Goal: Information Seeking & Learning: Learn about a topic

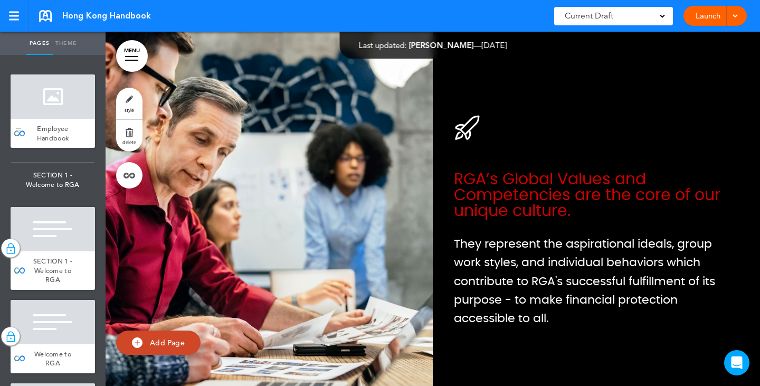
click at [56, 118] on div at bounding box center [53, 96] width 84 height 44
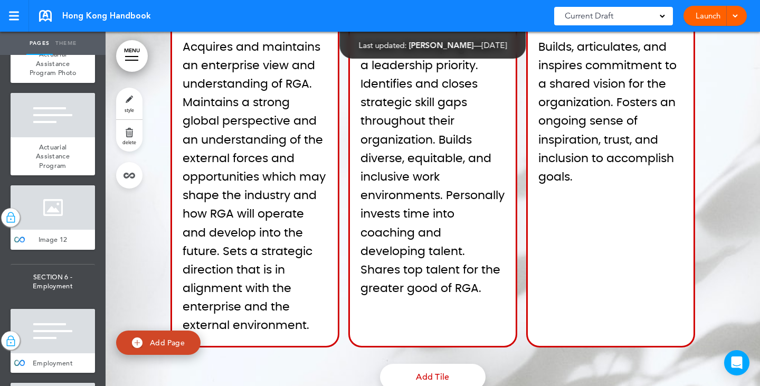
scroll to position [902, 0]
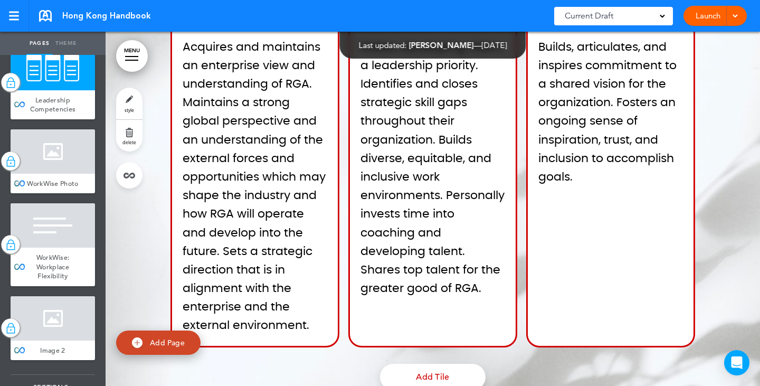
click at [58, 174] on div at bounding box center [53, 151] width 84 height 44
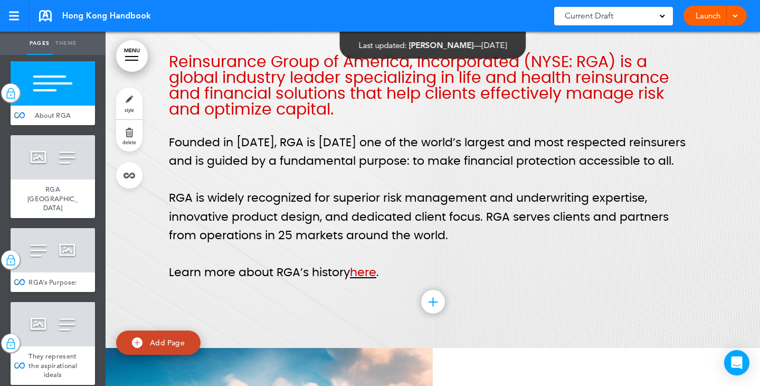
scroll to position [216, 0]
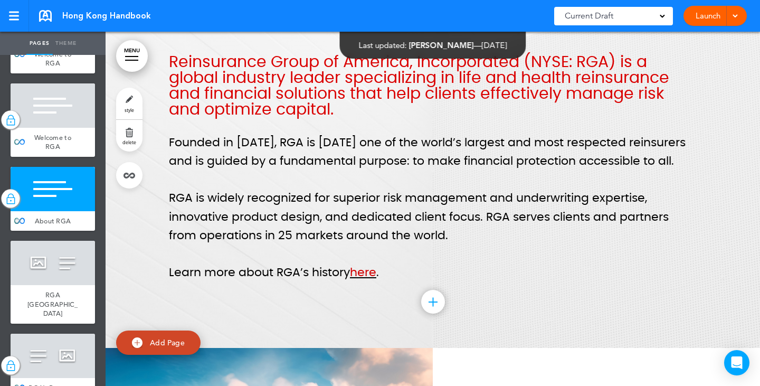
click at [61, 208] on div at bounding box center [53, 189] width 84 height 44
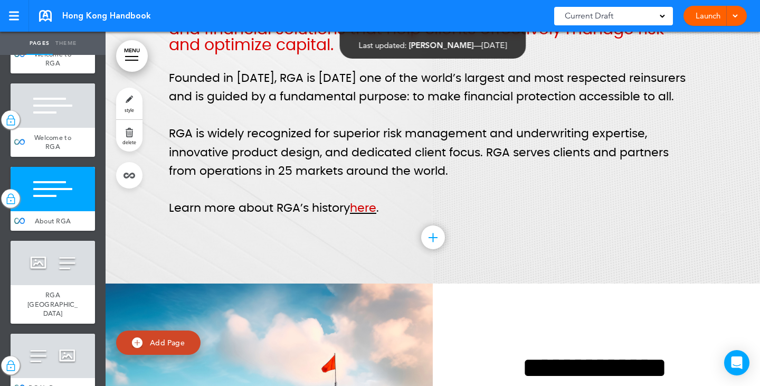
scroll to position [1823, 0]
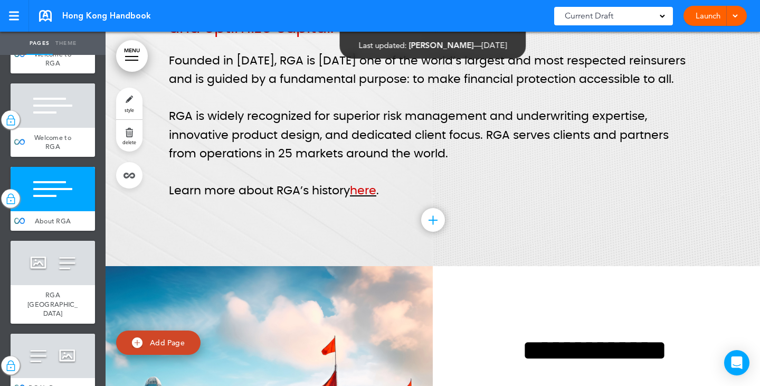
click at [307, 151] on p "RGA is widely recognized for superior risk management and underwriting expertis…" at bounding box center [433, 135] width 528 height 56
click at [407, 148] on p "RGA is widely recognized for superior risk management and underwriting expertis…" at bounding box center [433, 135] width 528 height 56
click at [435, 150] on p "RGA is widely recognized for superior risk management and underwriting expertis…" at bounding box center [433, 135] width 528 height 56
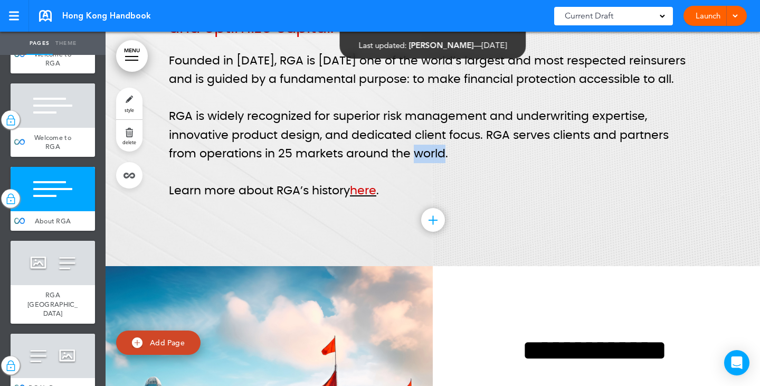
click at [435, 150] on p "RGA is widely recognized for superior risk management and underwriting expertis…" at bounding box center [433, 135] width 528 height 56
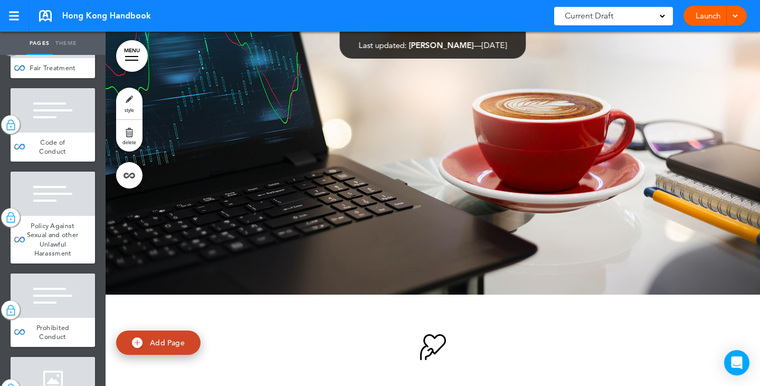
scroll to position [1957, 0]
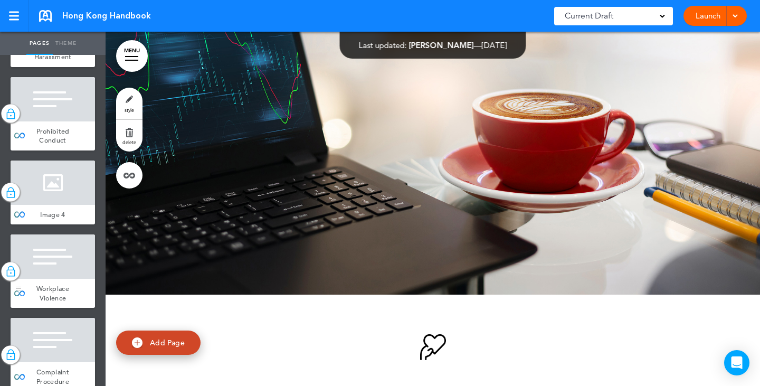
click at [56, 279] on div at bounding box center [53, 256] width 84 height 44
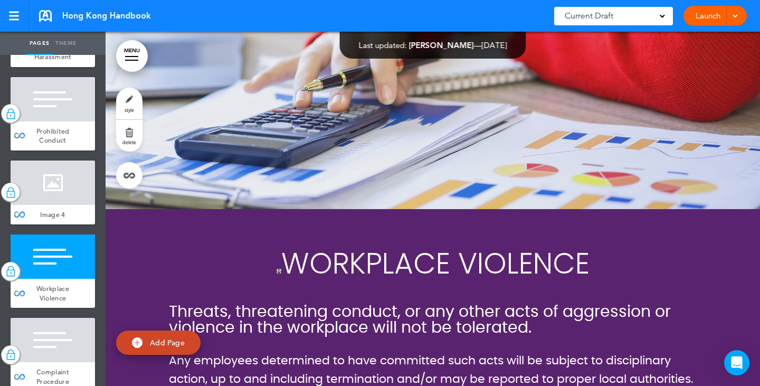
scroll to position [13745, 0]
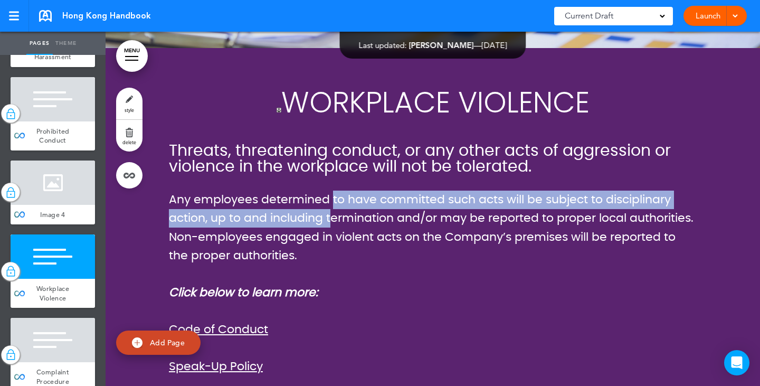
click at [328, 192] on p "Any employees determined to have committed such acts will be subject to discipl…" at bounding box center [433, 227] width 528 height 74
click at [288, 204] on span "Any employees determined to have committed such acts will be subject to discipl…" at bounding box center [431, 228] width 524 height 68
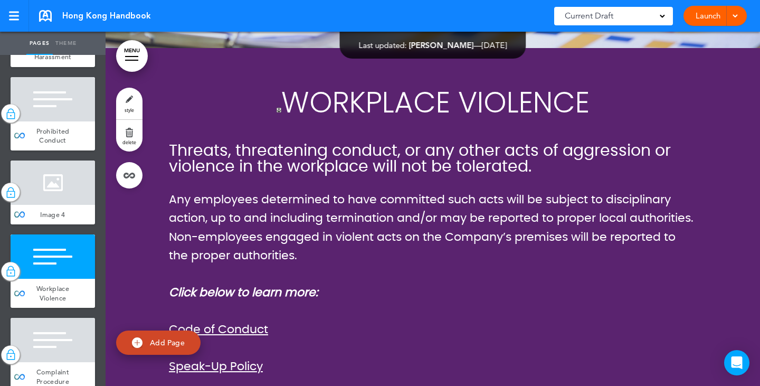
click at [119, 96] on link "style" at bounding box center [129, 104] width 26 height 32
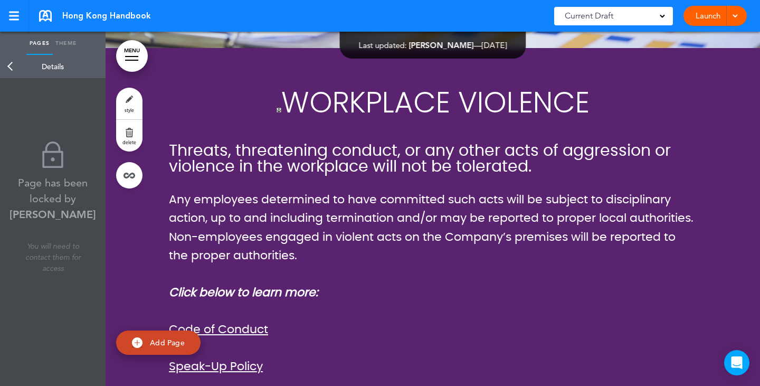
click at [16, 68] on link "Back" at bounding box center [10, 66] width 21 height 23
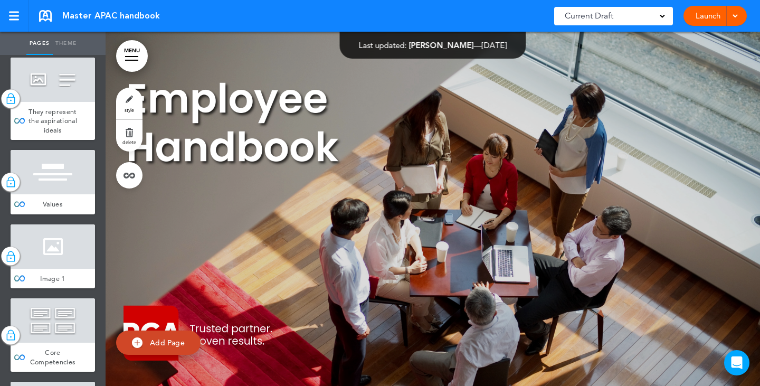
scroll to position [475, 0]
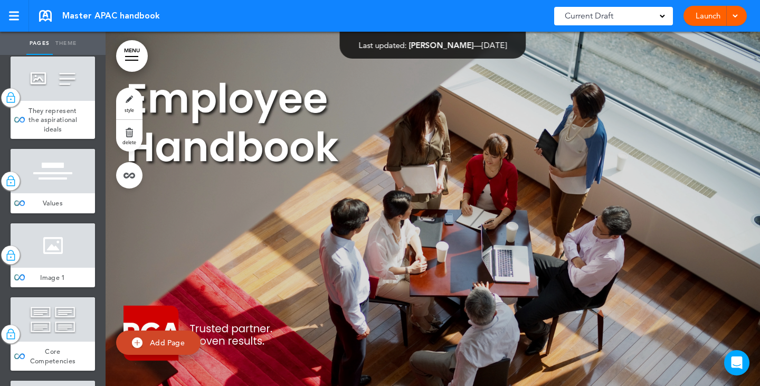
click at [61, 193] on div at bounding box center [53, 171] width 84 height 44
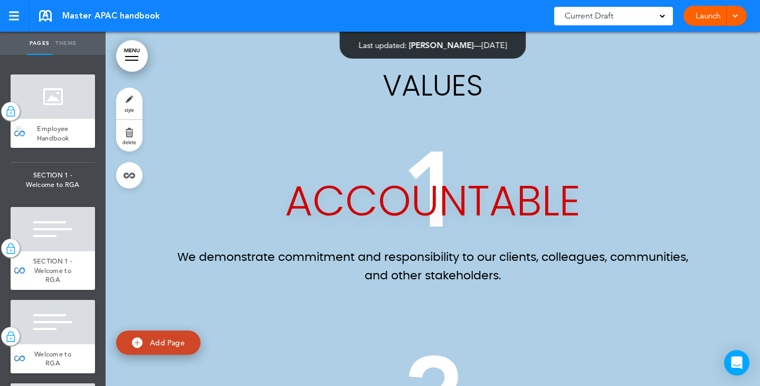
click at [57, 126] on span "Employee Handbook" at bounding box center [53, 133] width 32 height 18
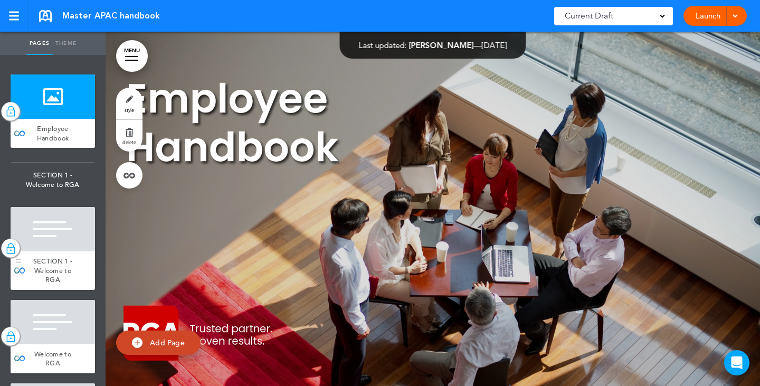
click at [61, 260] on span "SECTION 1 - Welcome to RGA" at bounding box center [52, 269] width 39 height 27
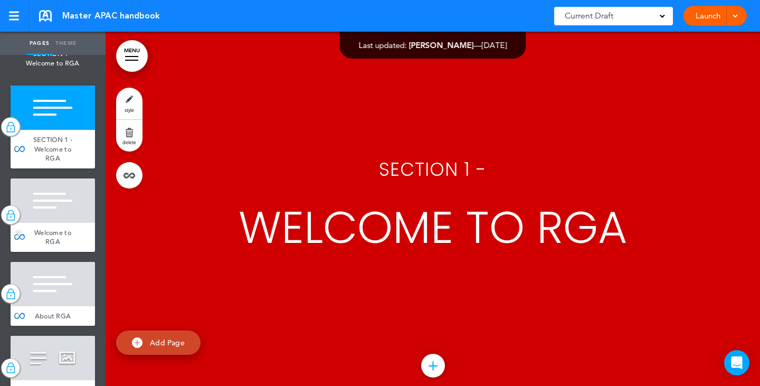
scroll to position [211, 0]
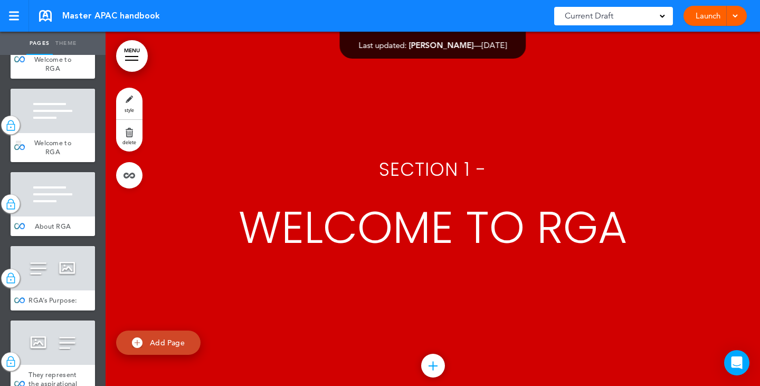
click at [63, 119] on div at bounding box center [53, 111] width 84 height 44
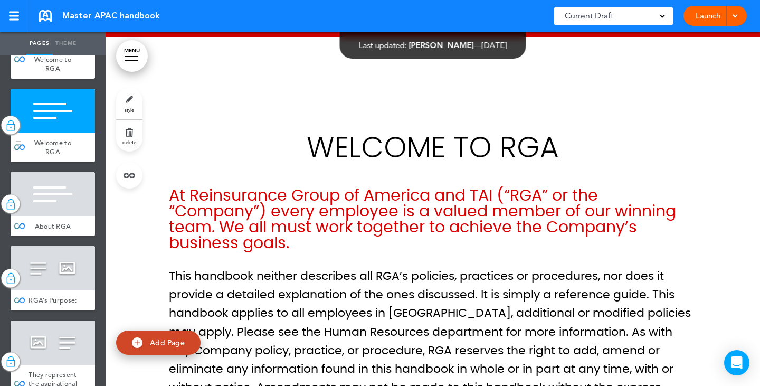
scroll to position [760, 0]
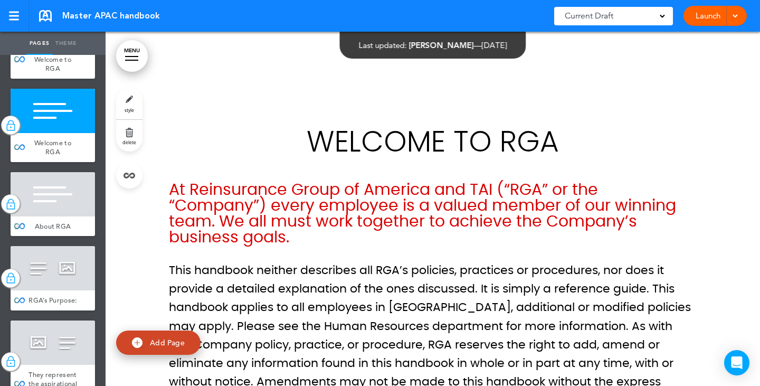
click at [62, 197] on div at bounding box center [53, 194] width 84 height 44
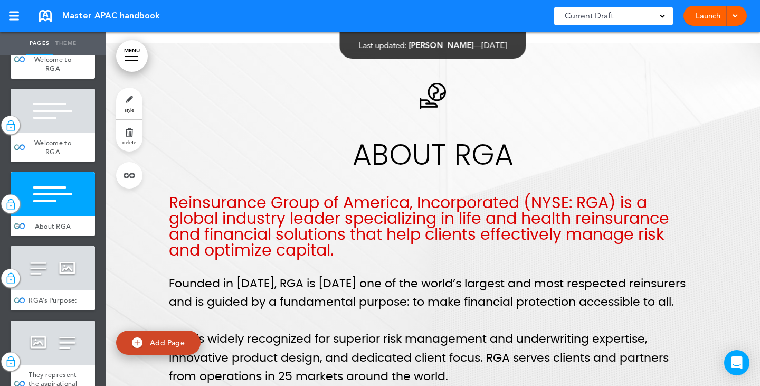
scroll to position [1612, 0]
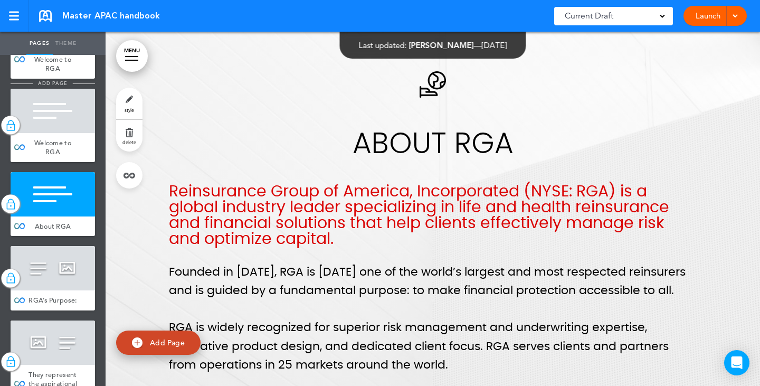
click at [54, 80] on span "add page" at bounding box center [53, 83] width 40 height 7
type input "********"
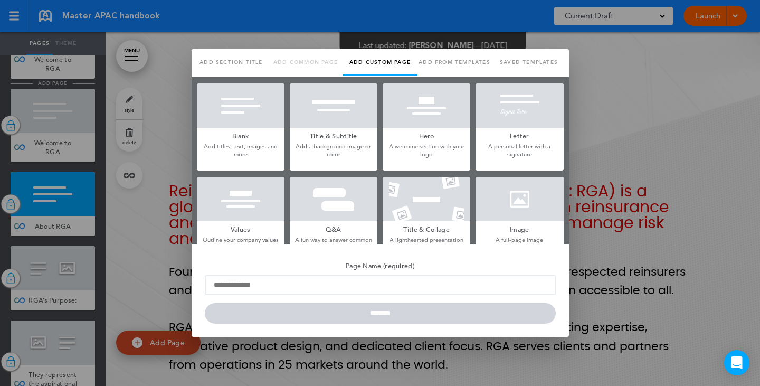
scroll to position [0, 0]
click at [655, 219] on div at bounding box center [380, 193] width 760 height 386
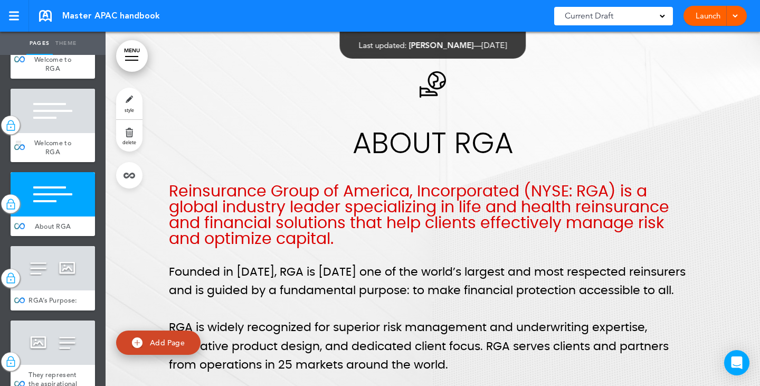
click at [65, 141] on span "Welcome to RGA" at bounding box center [52, 147] width 37 height 18
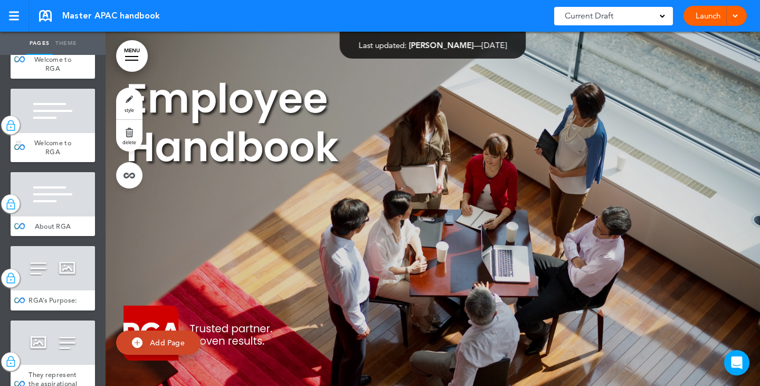
click at [58, 129] on div at bounding box center [53, 111] width 84 height 44
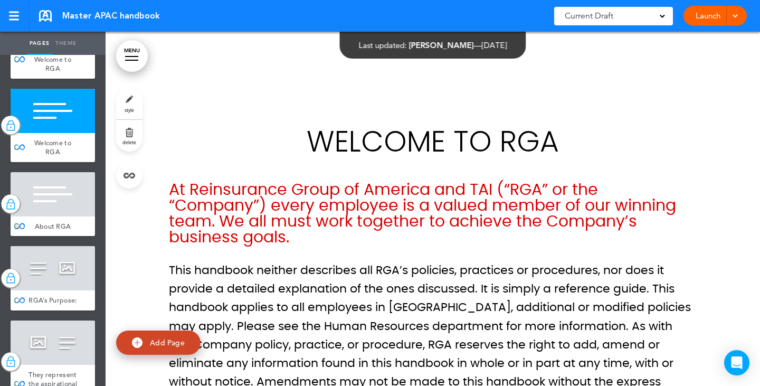
click at [61, 185] on div at bounding box center [53, 194] width 84 height 44
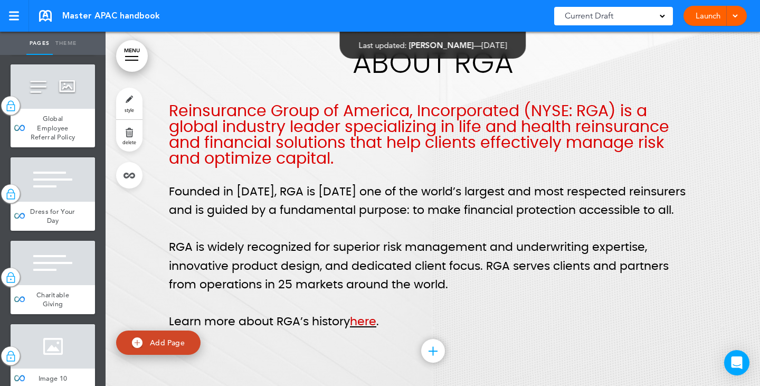
scroll to position [1664, 0]
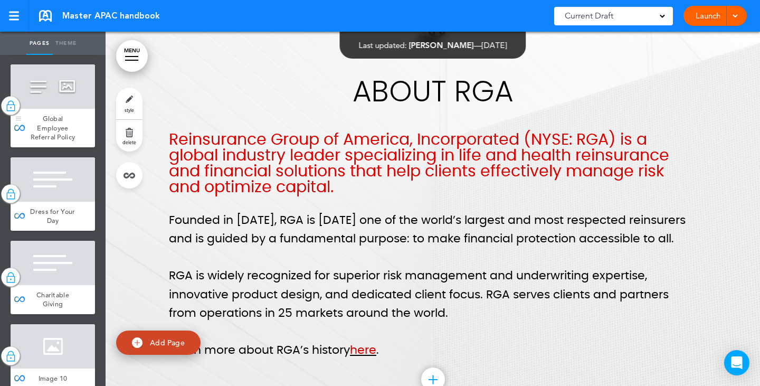
click at [78, 147] on div "Global Employee Referral Policy" at bounding box center [53, 128] width 84 height 39
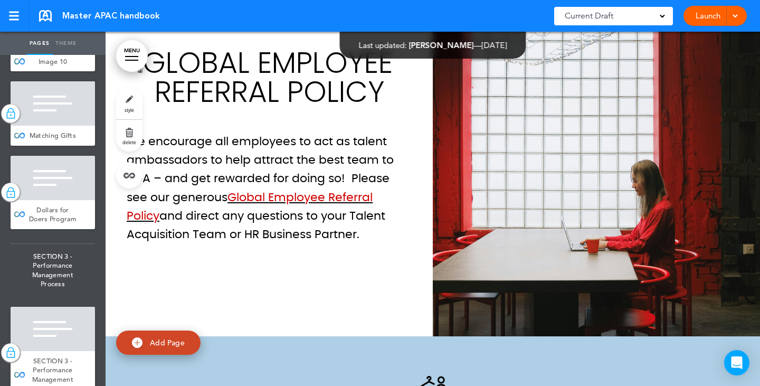
scroll to position [27038, 0]
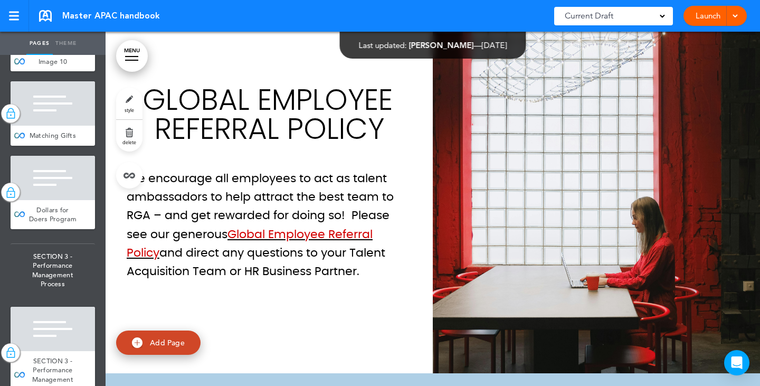
click at [231, 251] on p "We encourage all employees to act as talent ambassadors to help attract the bes…" at bounding box center [269, 224] width 285 height 111
click at [231, 249] on p "We encourage all employees to act as talent ambassadors to help attract the bes…" at bounding box center [269, 224] width 285 height 111
click at [177, 237] on p "We encourage all employees to act as talent ambassadors to help attract the bes…" at bounding box center [269, 224] width 285 height 111
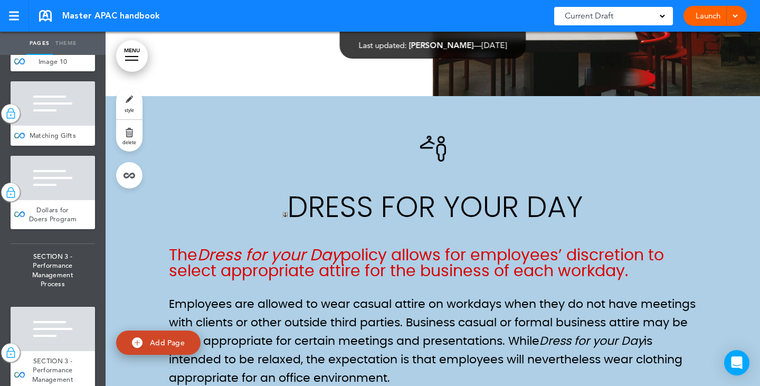
scroll to position [27355, 0]
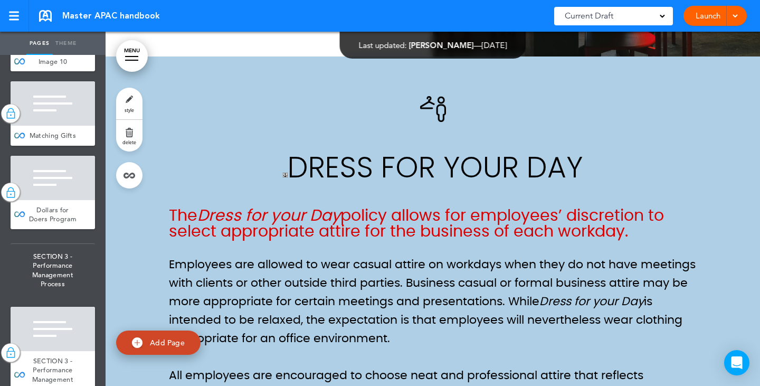
click at [223, 216] on h6 "The Dress for your Day policy allows for employees’ discretion to select approp…" at bounding box center [433, 224] width 528 height 32
click at [224, 255] on p "Employees are allowed to wear casual attire on workdays when they do not have m…" at bounding box center [433, 301] width 528 height 93
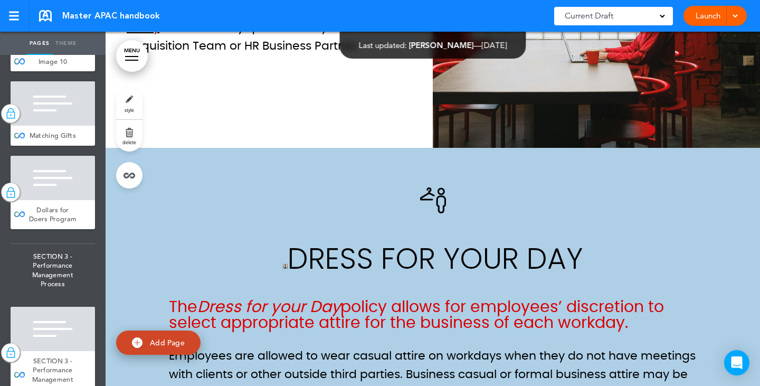
scroll to position [27197, 0]
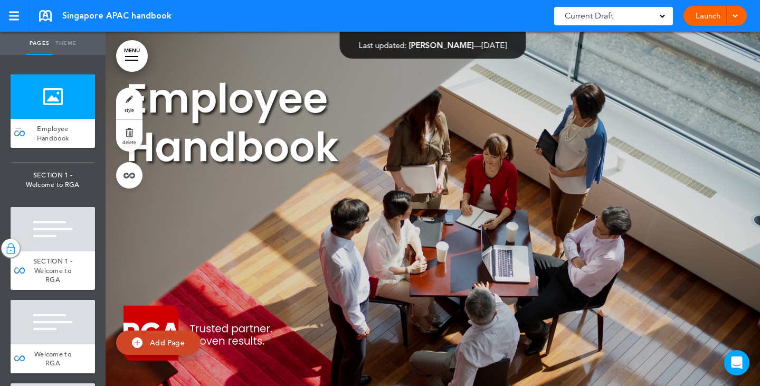
click at [70, 142] on div "Employee Handbook" at bounding box center [53, 133] width 84 height 29
click at [55, 254] on div "SECTION 1 - Welcome to RGA" at bounding box center [53, 270] width 84 height 39
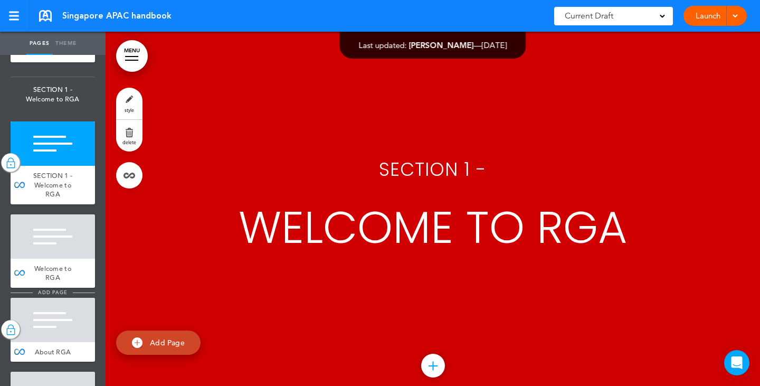
scroll to position [158, 0]
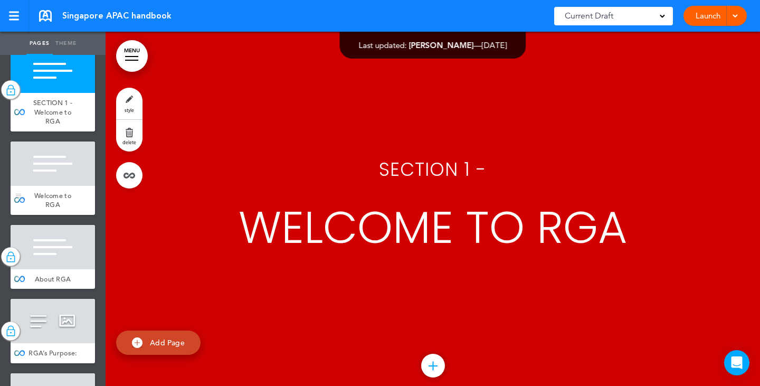
click at [53, 196] on span "Welcome to RGA" at bounding box center [52, 200] width 37 height 18
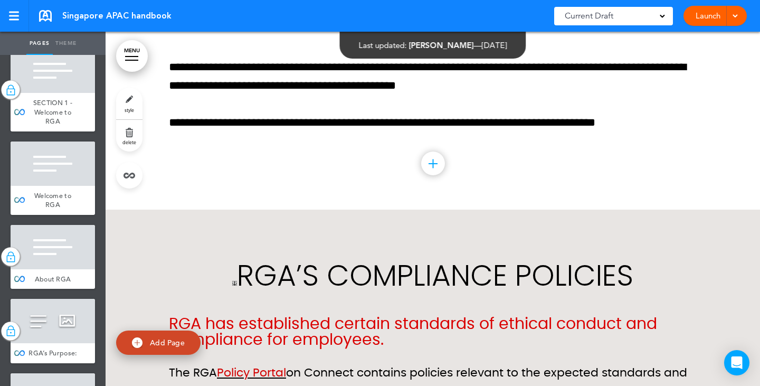
scroll to position [7830, 0]
